Goal: Information Seeking & Learning: Learn about a topic

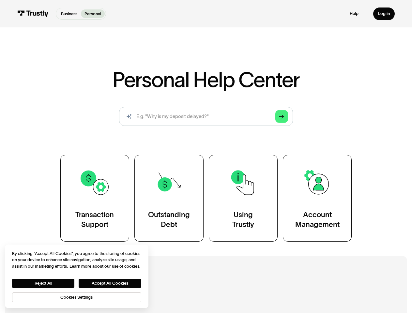
click at [206, 157] on div "Transaction Support Outstanding Debt Using Trustly Account Management" at bounding box center [206, 198] width 292 height 87
click at [282, 117] on icon "Arrow Right" at bounding box center [281, 116] width 5 height 5
click at [43, 284] on button "Reject All" at bounding box center [43, 283] width 63 height 9
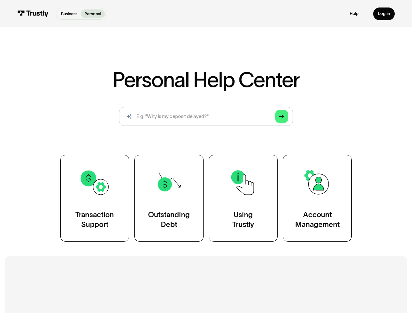
click at [110, 284] on button "Accept All Cookies" at bounding box center [110, 283] width 63 height 9
click at [77, 296] on h2 "Additional Resources" at bounding box center [205, 289] width 347 height 13
